Goal: Task Accomplishment & Management: Complete application form

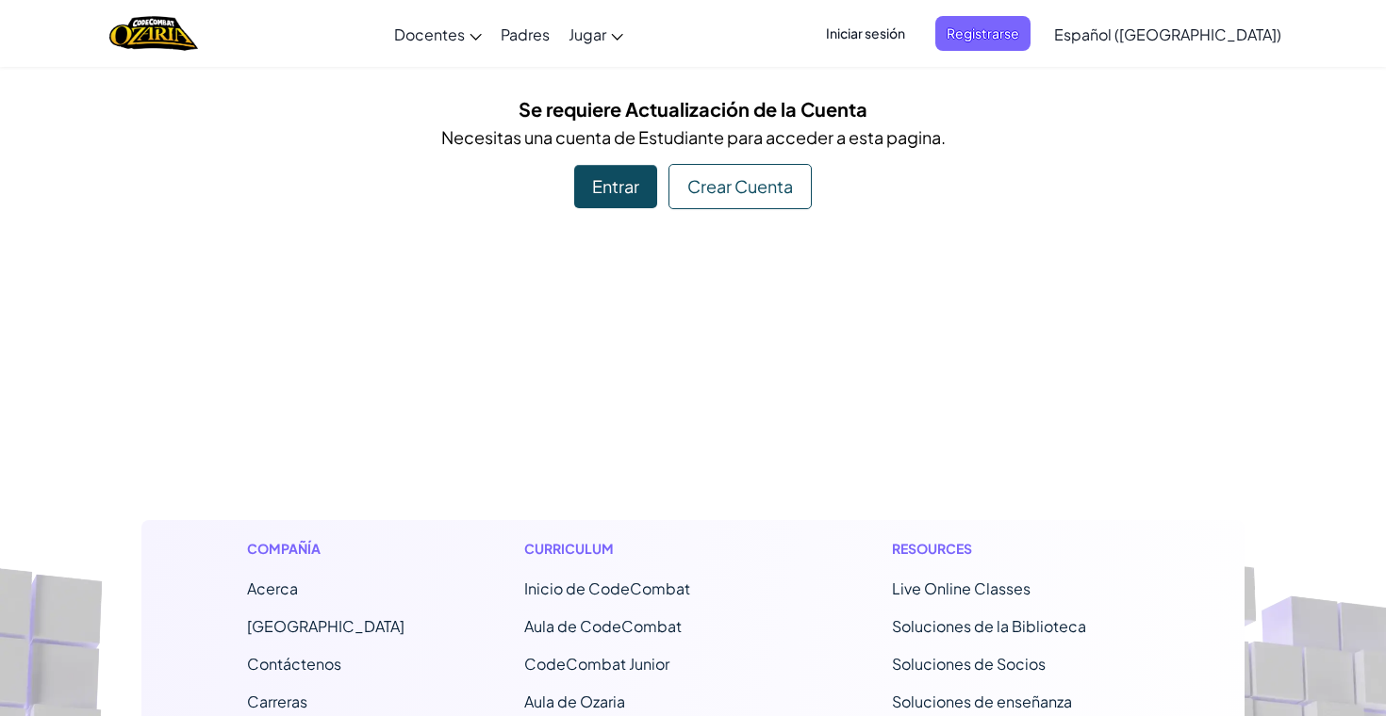
click at [630, 174] on div "Entrar" at bounding box center [615, 186] width 83 height 43
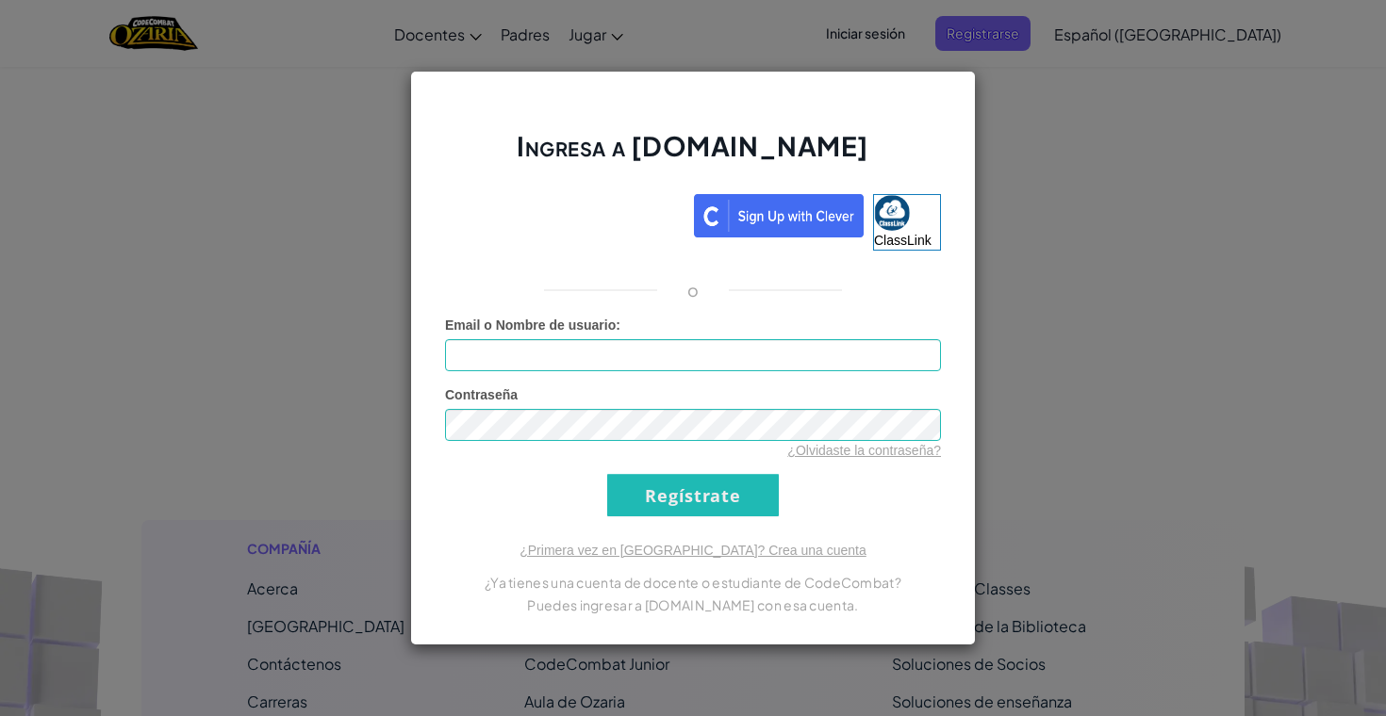
click at [1119, 342] on div "Ingresa a [DOMAIN_NAME] ClassLink o Error desconocido. Email o Nombre de usuari…" at bounding box center [693, 358] width 1386 height 716
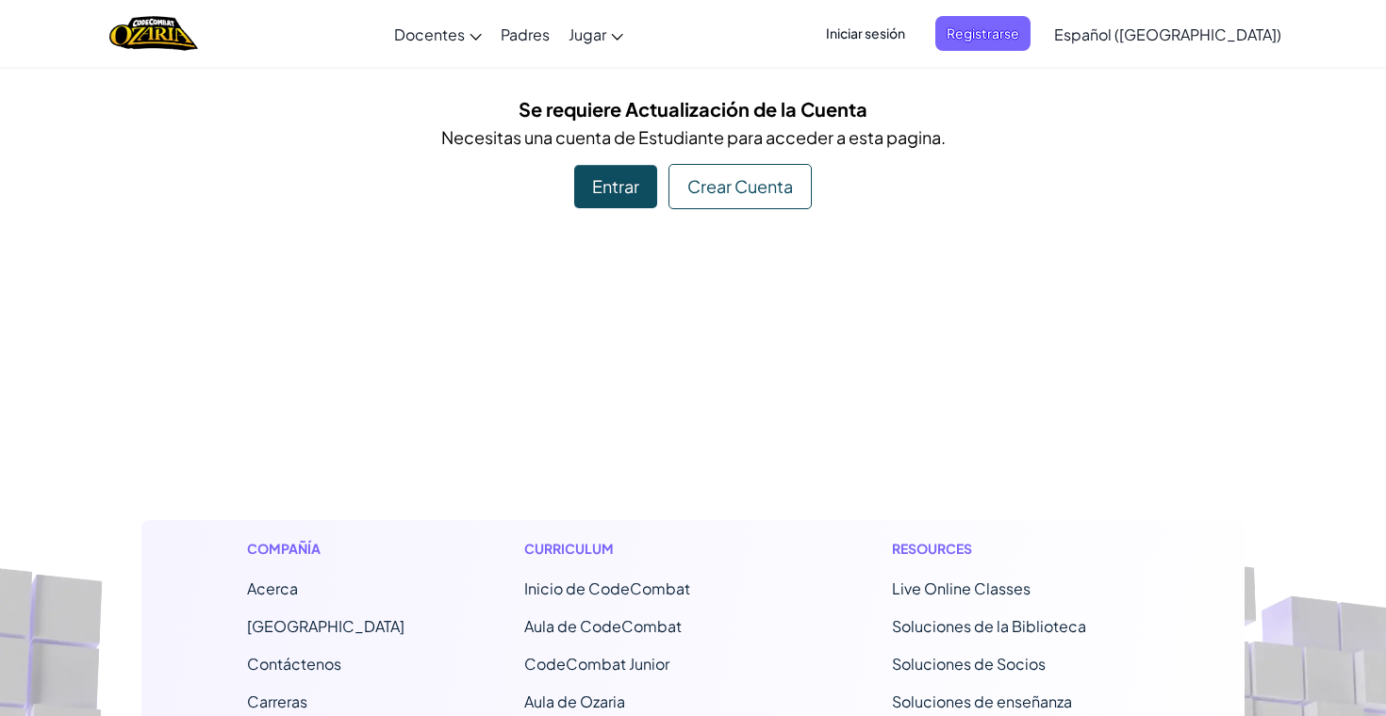
click at [916, 25] on span "Iniciar sesión" at bounding box center [865, 33] width 102 height 35
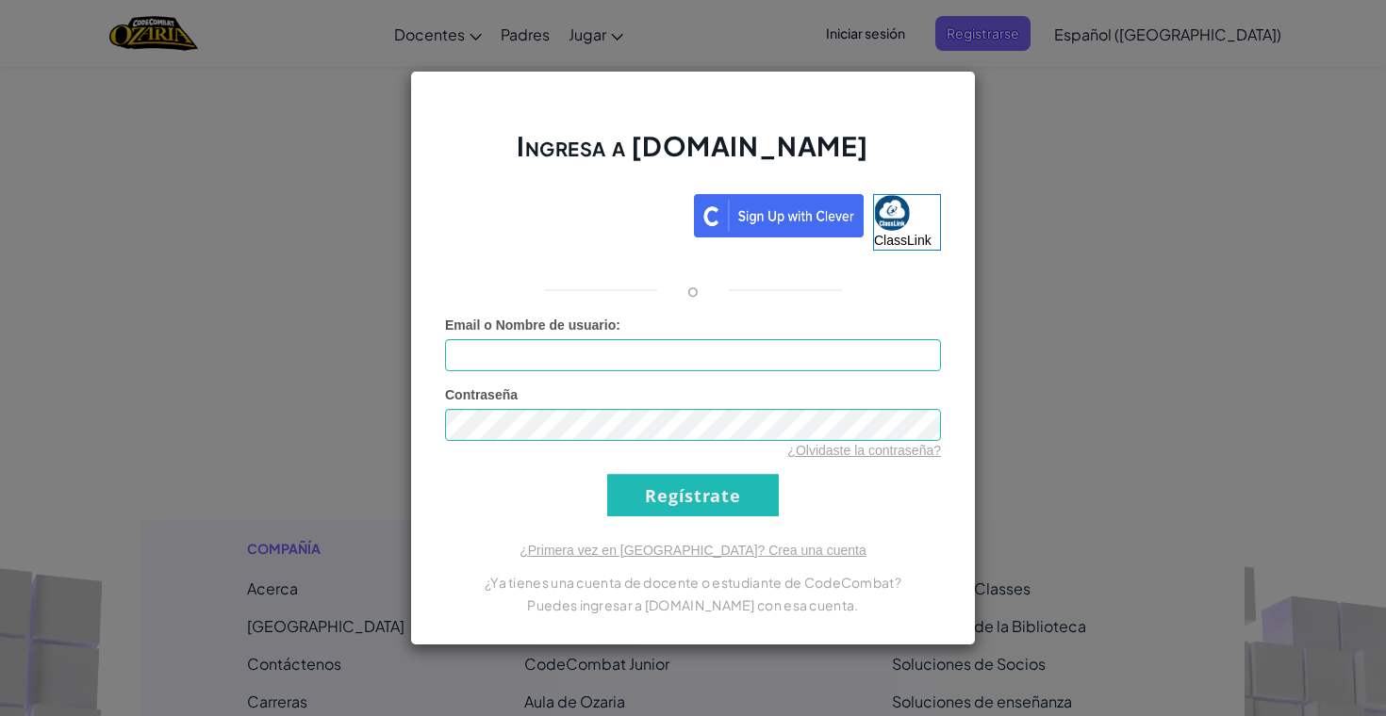
click at [836, 337] on div "Email o Nombre de usuario :" at bounding box center [693, 344] width 496 height 56
click at [846, 363] on input "Email o Nombre de usuario :" at bounding box center [693, 355] width 496 height 32
type input "Angelini05"
click at [643, 332] on div "Email o Nombre de usuario : Angelini05" at bounding box center [693, 344] width 496 height 56
click at [535, 371] on form "Email o Nombre de usuario : Angelini05 Contraseña ¿Olvidaste la contraseña? Reg…" at bounding box center [693, 416] width 496 height 201
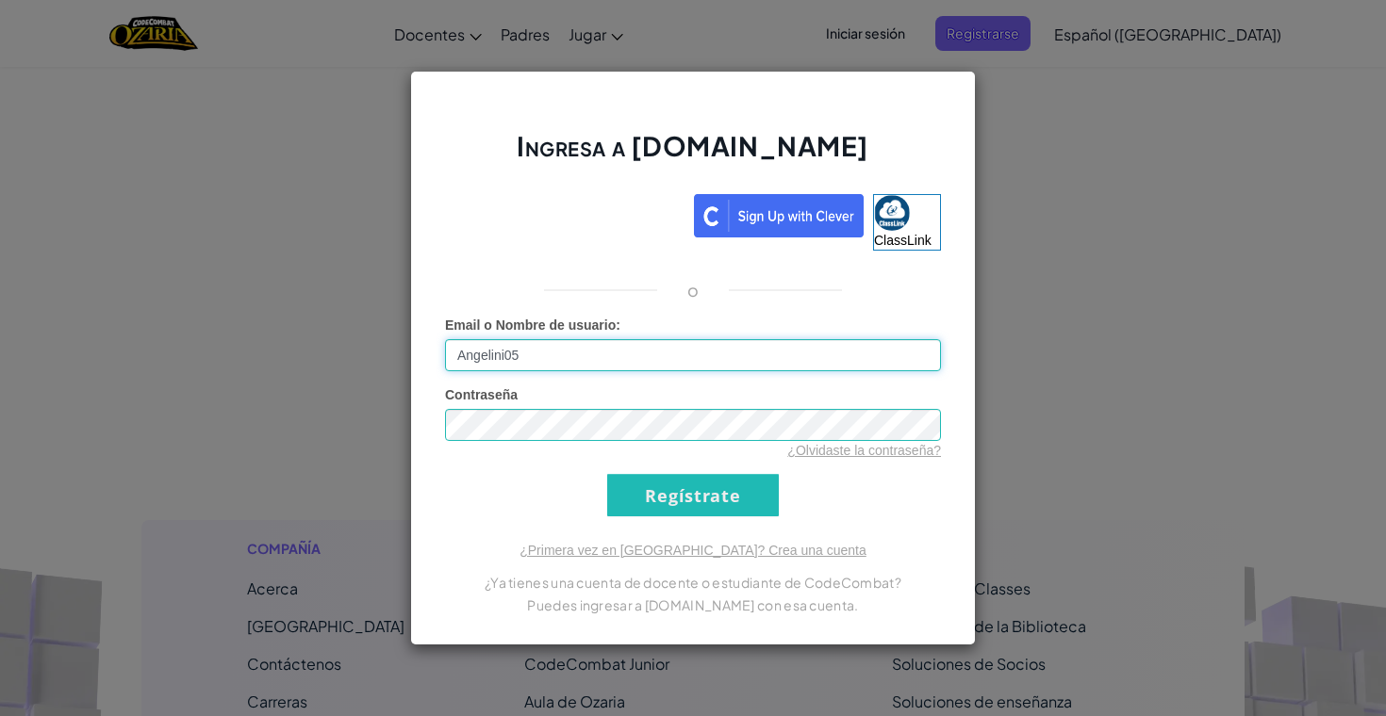
click at [540, 360] on input "Angelini05" at bounding box center [693, 355] width 496 height 32
click at [607, 474] on input "Regístrate" at bounding box center [693, 495] width 172 height 42
